Goal: Transaction & Acquisition: Purchase product/service

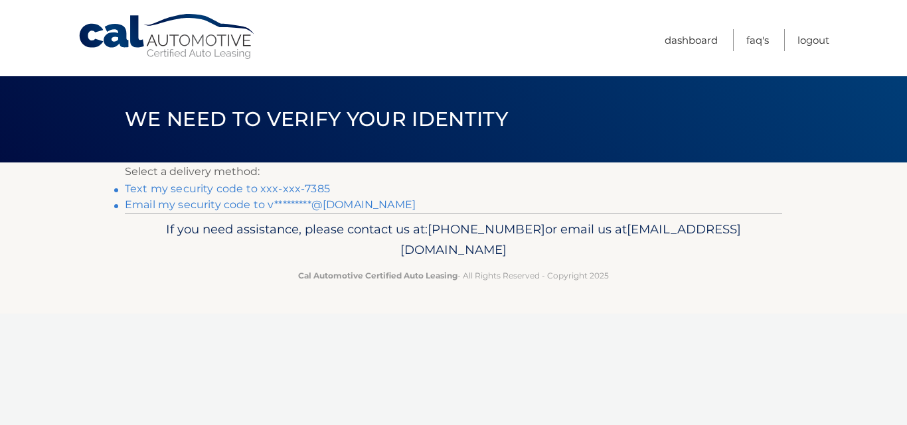
click at [303, 190] on link "Text my security code to xxx-xxx-7385" at bounding box center [227, 189] width 205 height 13
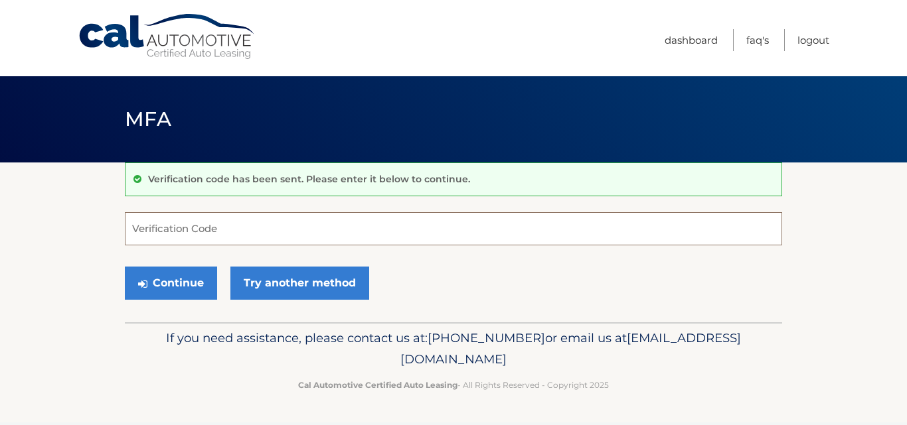
click at [299, 222] on input "Verification Code" at bounding box center [453, 228] width 657 height 33
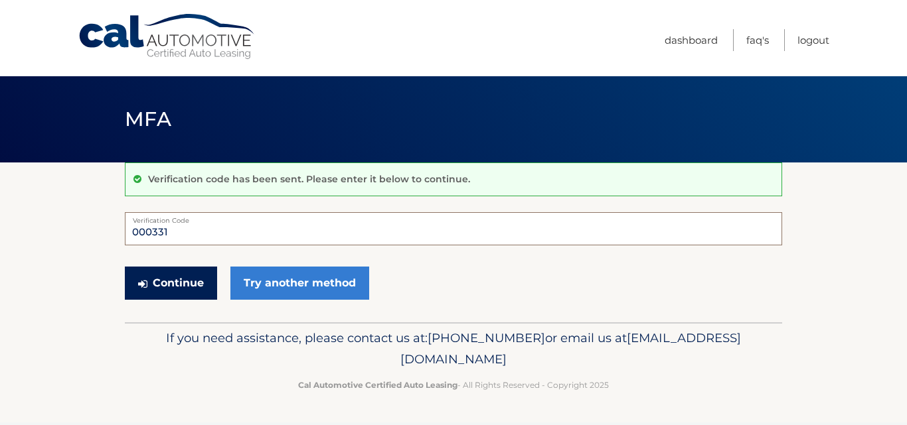
type input "000331"
click at [177, 281] on button "Continue" at bounding box center [171, 283] width 92 height 33
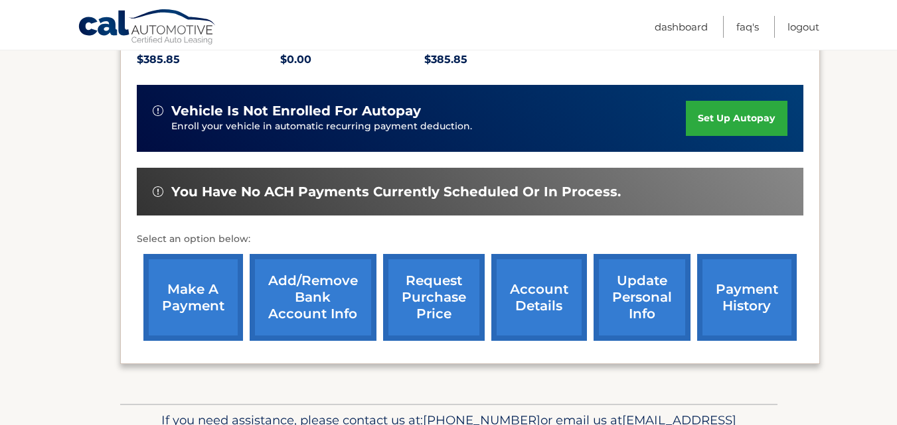
scroll to position [303, 0]
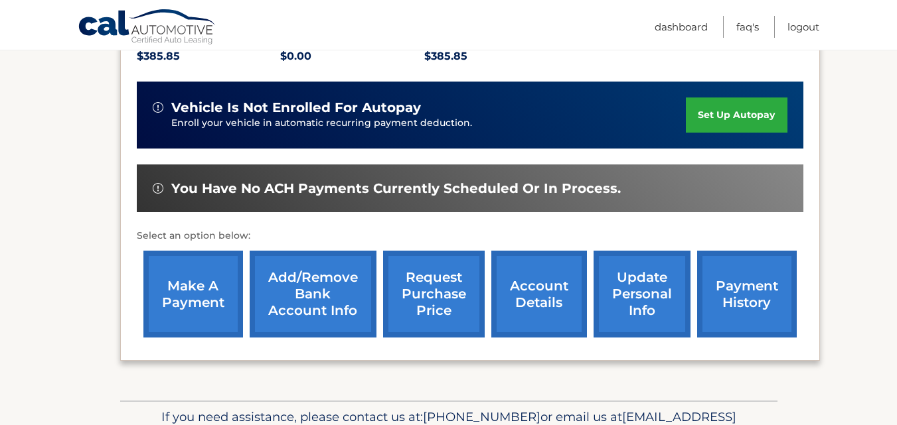
click at [174, 293] on link "make a payment" at bounding box center [193, 294] width 100 height 87
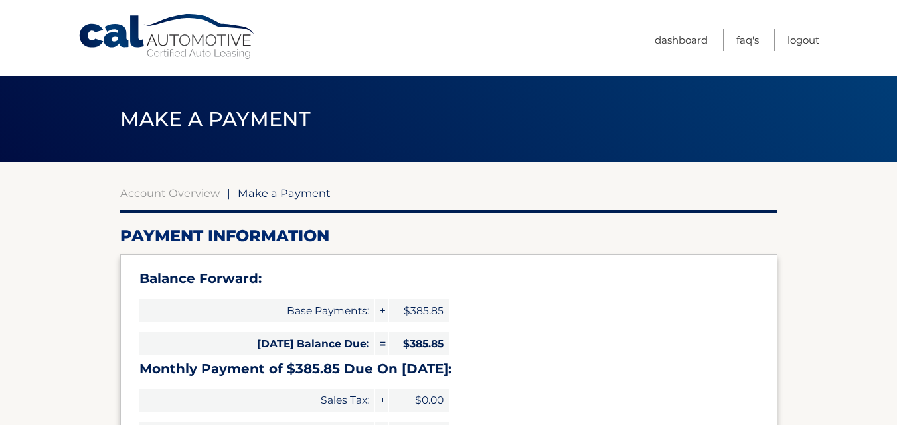
select select "M2E0Y2ZlNmQtZDAxZS00NWM0LTg0OWEtZmMyN2E2YWM3OWVl"
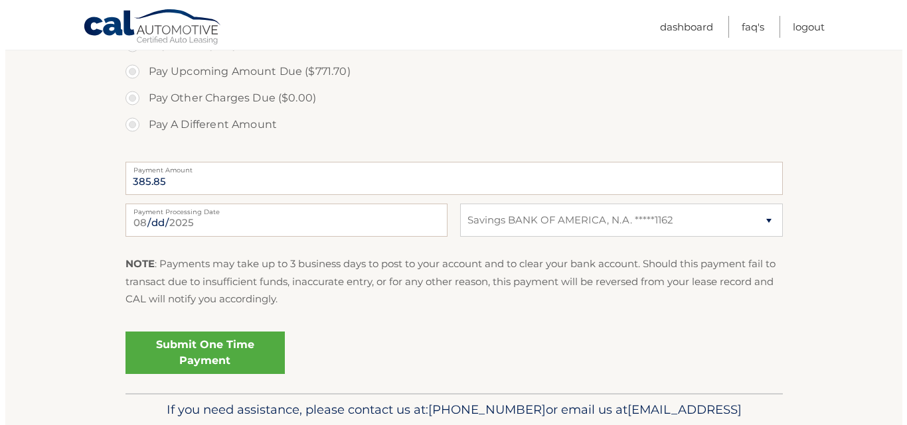
scroll to position [511, 0]
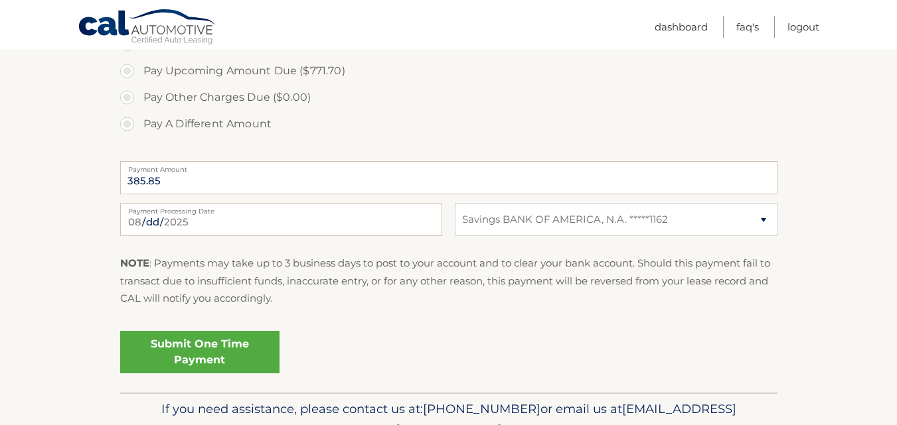
click at [222, 358] on link "Submit One Time Payment" at bounding box center [199, 352] width 159 height 42
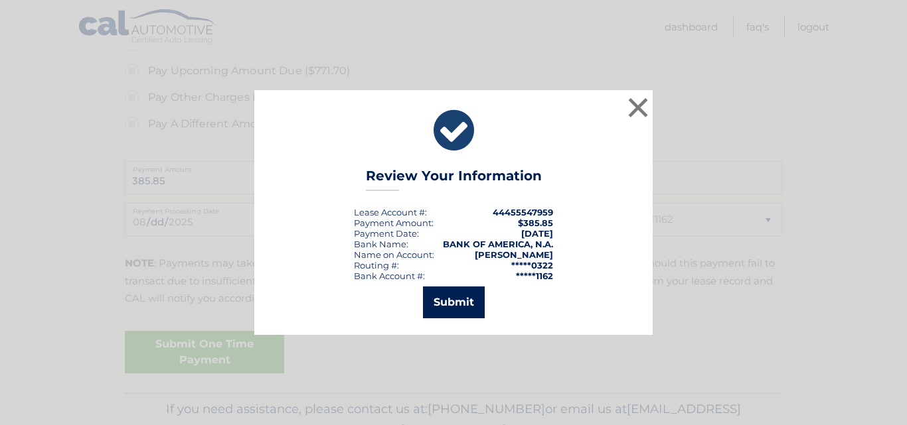
click at [463, 298] on button "Submit" at bounding box center [454, 303] width 62 height 32
